Goal: Use online tool/utility: Utilize a website feature to perform a specific function

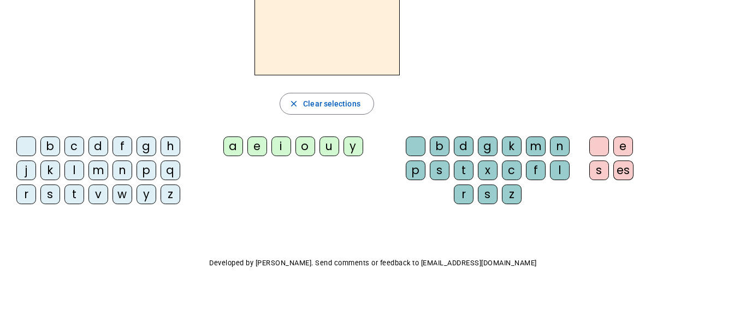
scroll to position [91, 0]
click at [464, 149] on div "d" at bounding box center [464, 146] width 20 height 20
click at [489, 146] on div "g" at bounding box center [488, 146] width 20 height 20
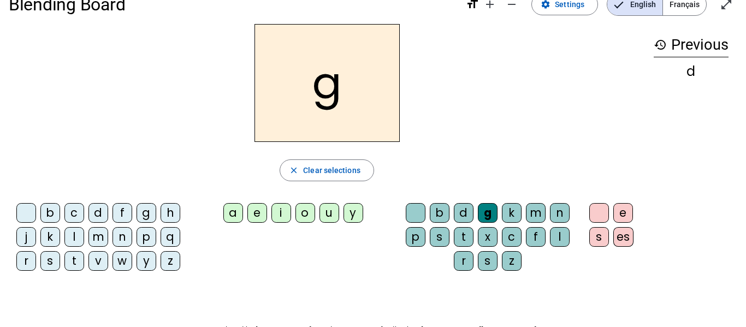
scroll to position [27, 0]
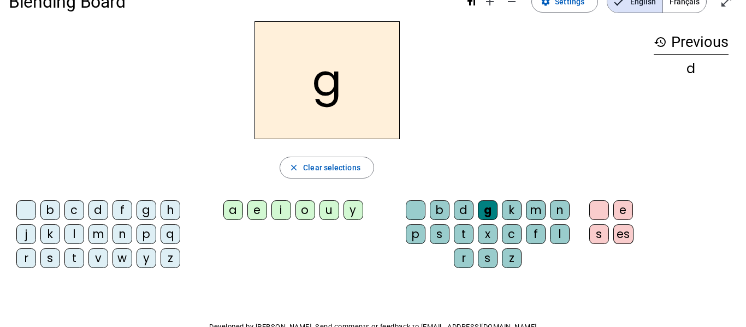
click at [490, 203] on div "g" at bounding box center [488, 210] width 20 height 20
click at [414, 212] on div at bounding box center [416, 210] width 20 height 20
click at [150, 206] on div "g" at bounding box center [146, 210] width 20 height 20
click at [236, 205] on div "a" at bounding box center [233, 210] width 20 height 20
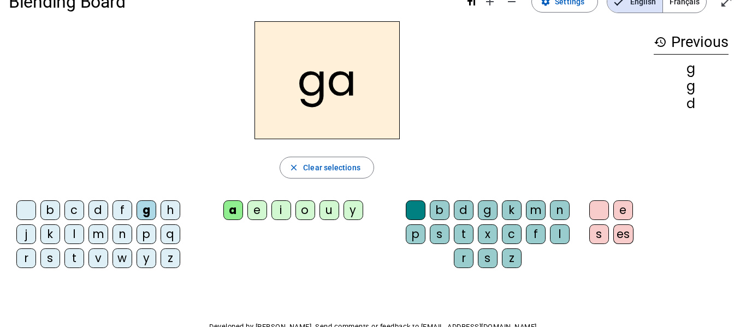
click at [464, 234] on div "t" at bounding box center [464, 234] width 20 height 20
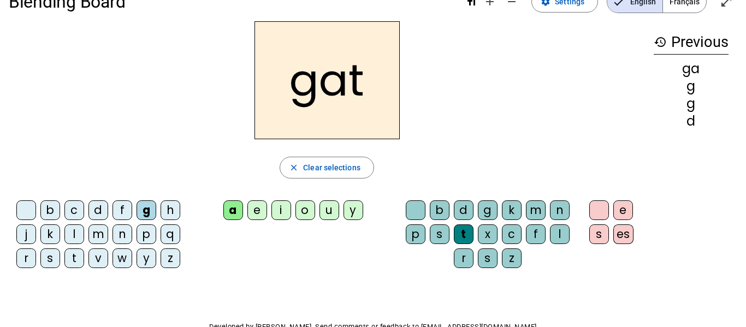
click at [407, 208] on div at bounding box center [416, 210] width 20 height 20
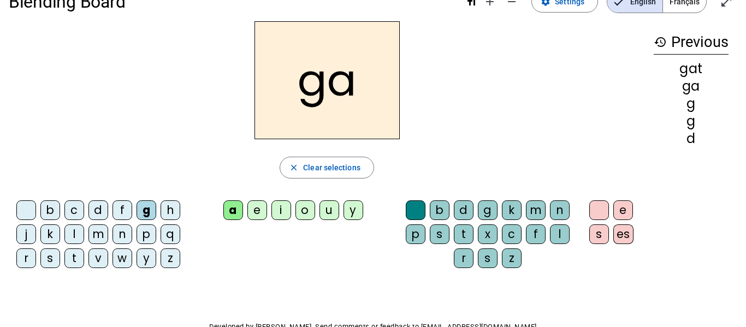
click at [237, 209] on div "a" at bounding box center [233, 210] width 20 height 20
click at [26, 204] on div at bounding box center [26, 210] width 20 height 20
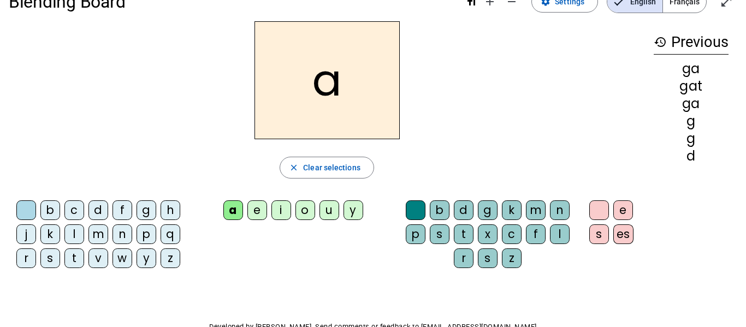
click at [458, 174] on div "close Clear selections" at bounding box center [327, 168] width 636 height 22
click at [656, 270] on div "a close Clear selections b c d f g h j k l m n p q r s t v w y z a e i o u y b …" at bounding box center [373, 149] width 728 height 256
click at [573, 204] on letter-bubble "n" at bounding box center [562, 212] width 24 height 24
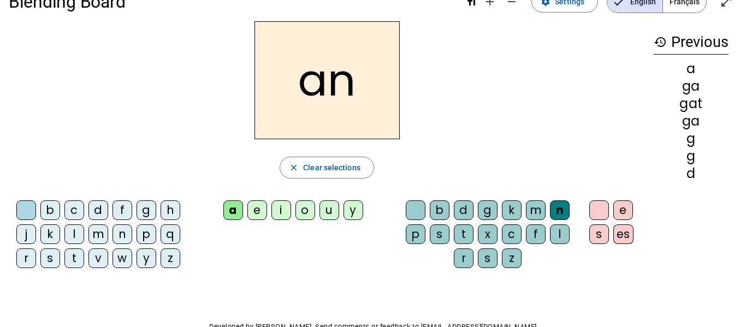
click at [628, 231] on div "es" at bounding box center [623, 234] width 20 height 20
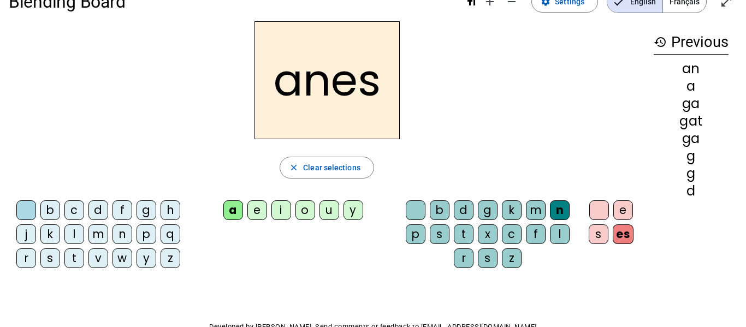
click at [594, 181] on div "anes close Clear selections b c d f g h j k l m n p q r s t v w y z a e i o u y…" at bounding box center [327, 149] width 636 height 256
click at [597, 211] on div at bounding box center [599, 210] width 20 height 20
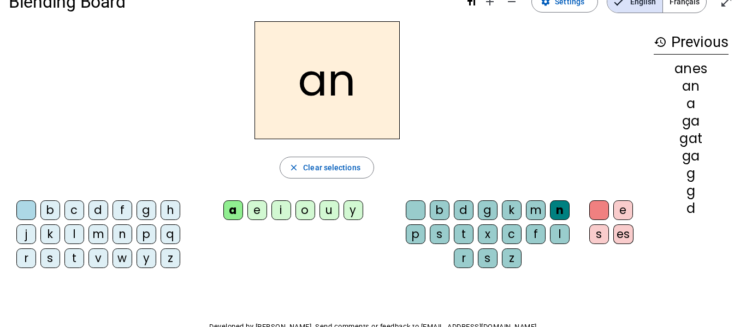
click at [413, 205] on div at bounding box center [416, 210] width 20 height 20
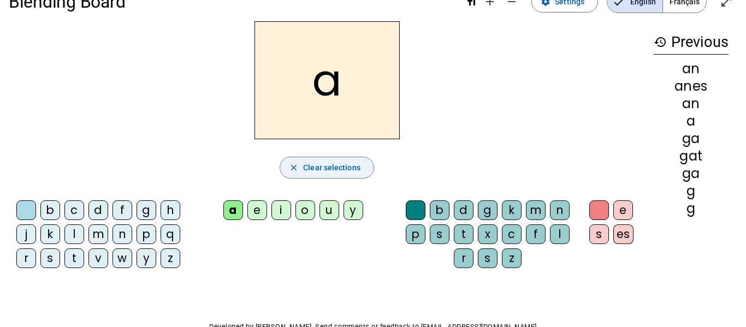
click at [332, 165] on span "Clear selections" at bounding box center [331, 167] width 57 height 13
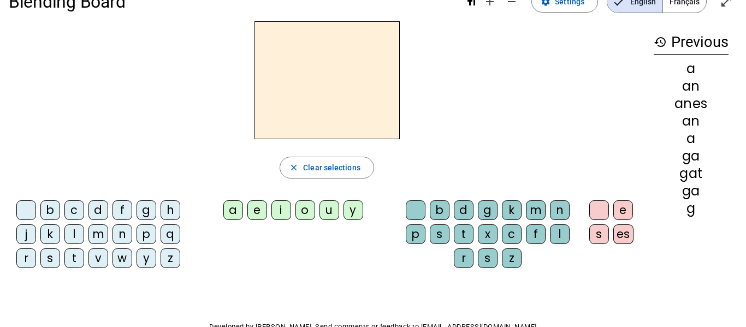
click at [685, 40] on h3 "history Previous" at bounding box center [691, 42] width 75 height 25
click at [666, 38] on mat-icon "history" at bounding box center [660, 41] width 13 height 13
click at [661, 41] on mat-icon "history" at bounding box center [660, 41] width 13 height 13
click at [684, 117] on div "an" at bounding box center [691, 121] width 75 height 13
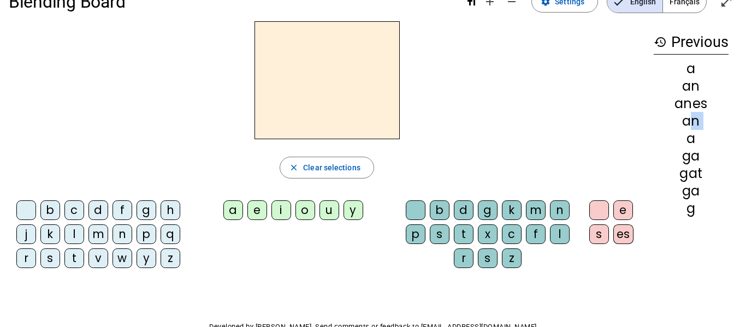
click at [684, 117] on div "an" at bounding box center [691, 121] width 75 height 13
click at [743, 138] on html "Blending Board format_size add remove settings Settings English Français open_i…" at bounding box center [373, 136] width 746 height 327
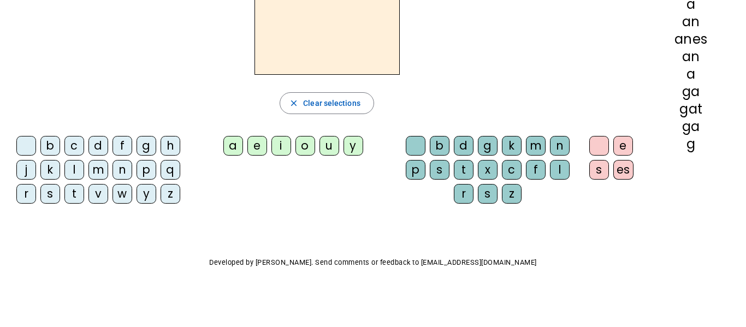
scroll to position [0, 0]
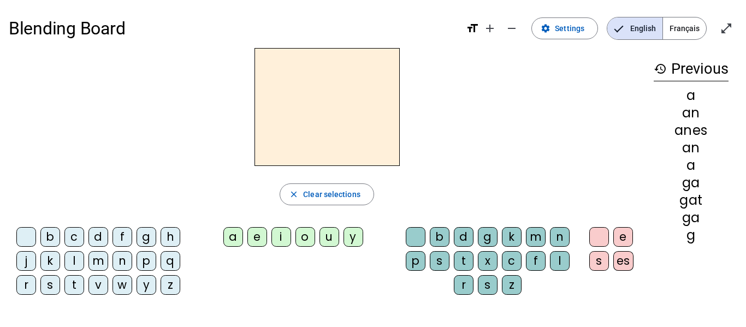
click at [684, 25] on span "Français" at bounding box center [684, 28] width 43 height 22
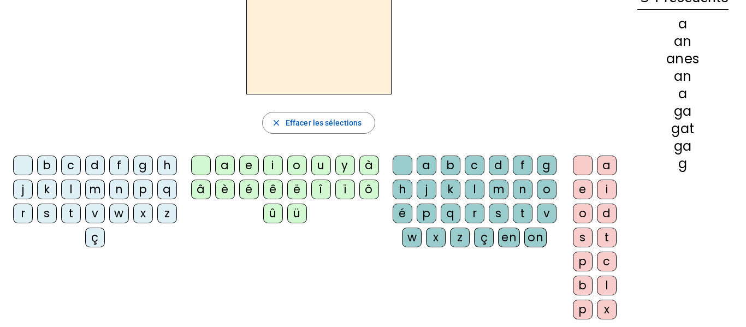
scroll to position [70, 0]
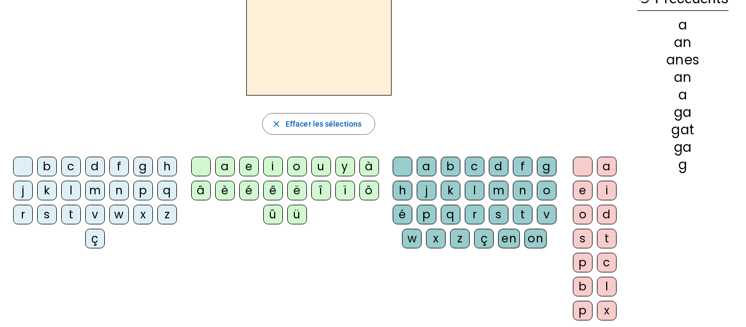
click at [532, 170] on div "f" at bounding box center [523, 167] width 20 height 20
click at [412, 166] on div at bounding box center [403, 167] width 20 height 20
click at [57, 162] on div "b" at bounding box center [47, 167] width 20 height 20
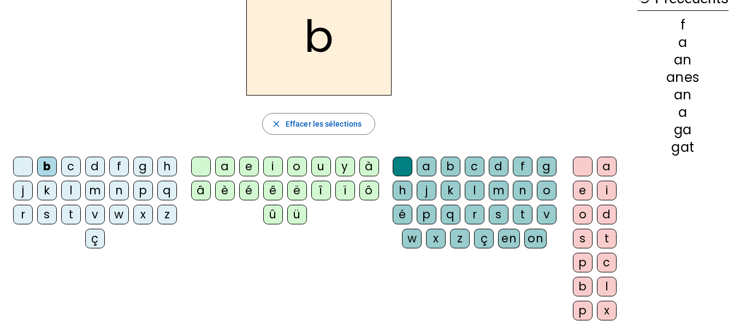
click at [221, 167] on div "a" at bounding box center [225, 167] width 20 height 20
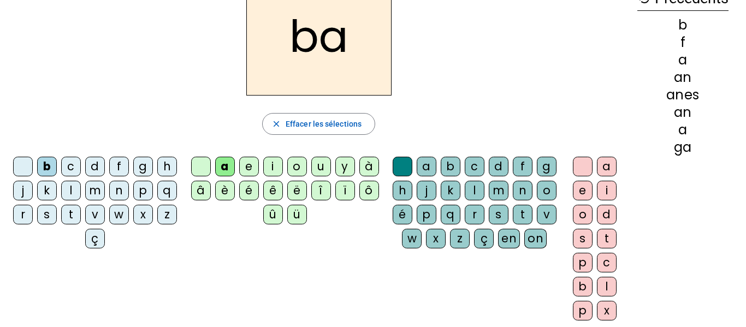
click at [412, 166] on div at bounding box center [403, 167] width 20 height 20
click at [412, 167] on div at bounding box center [403, 167] width 20 height 20
click at [199, 161] on div at bounding box center [201, 167] width 20 height 20
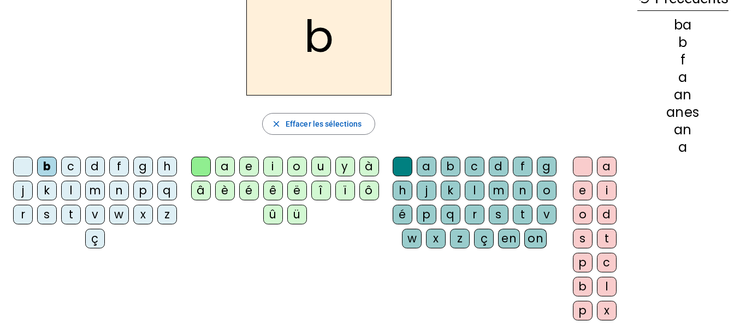
click at [33, 160] on div at bounding box center [23, 167] width 20 height 20
